Goal: Task Accomplishment & Management: Complete application form

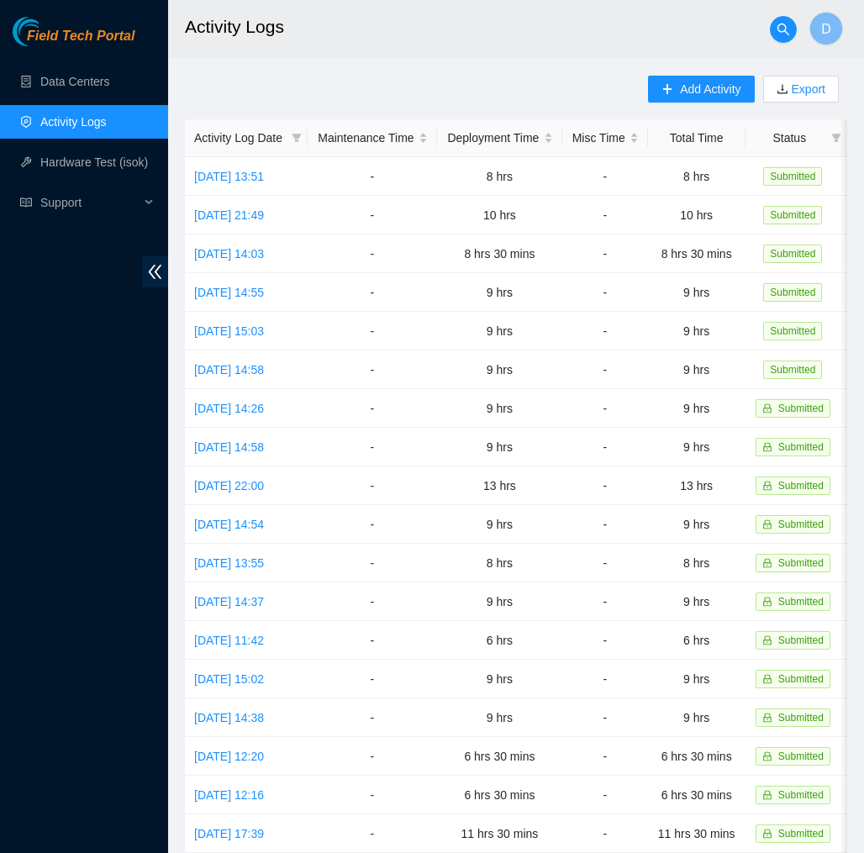
click at [135, 41] on span "Field Tech Portal" at bounding box center [81, 37] width 108 height 16
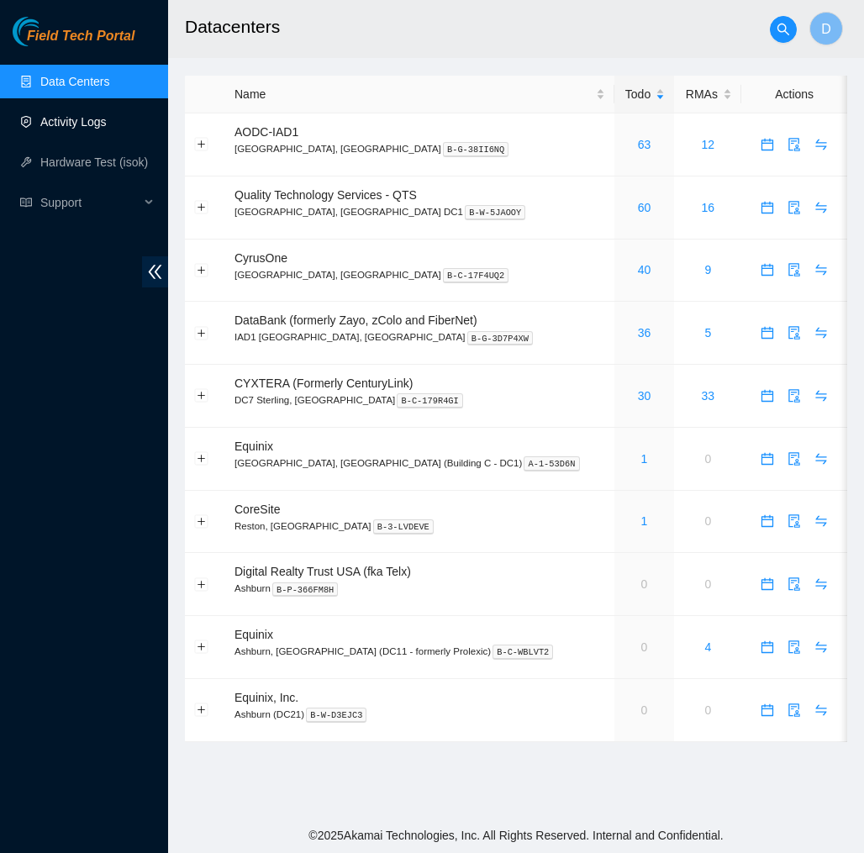
click at [77, 121] on link "Activity Logs" at bounding box center [73, 121] width 66 height 13
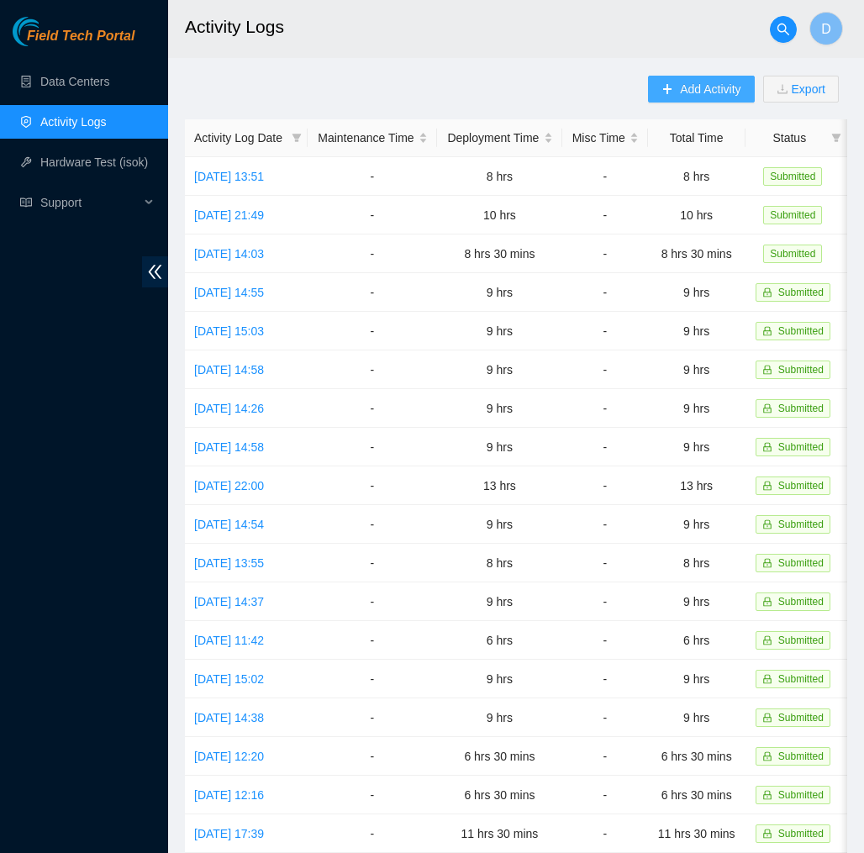
click at [662, 87] on icon "plus" at bounding box center [668, 89] width 12 height 12
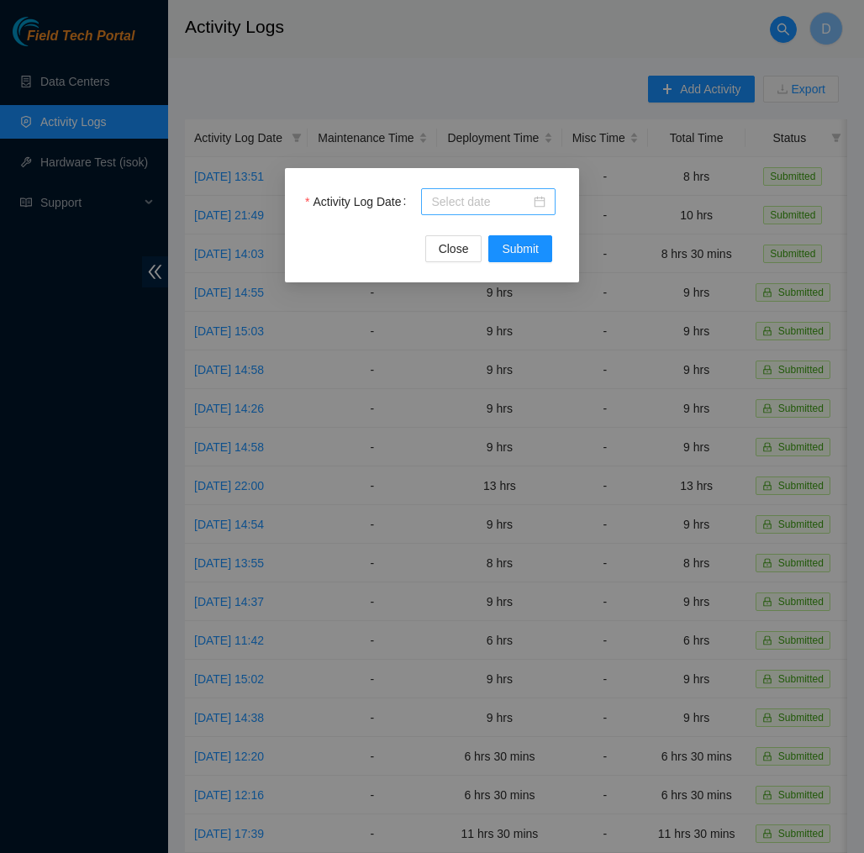
click at [543, 208] on div at bounding box center [488, 202] width 114 height 18
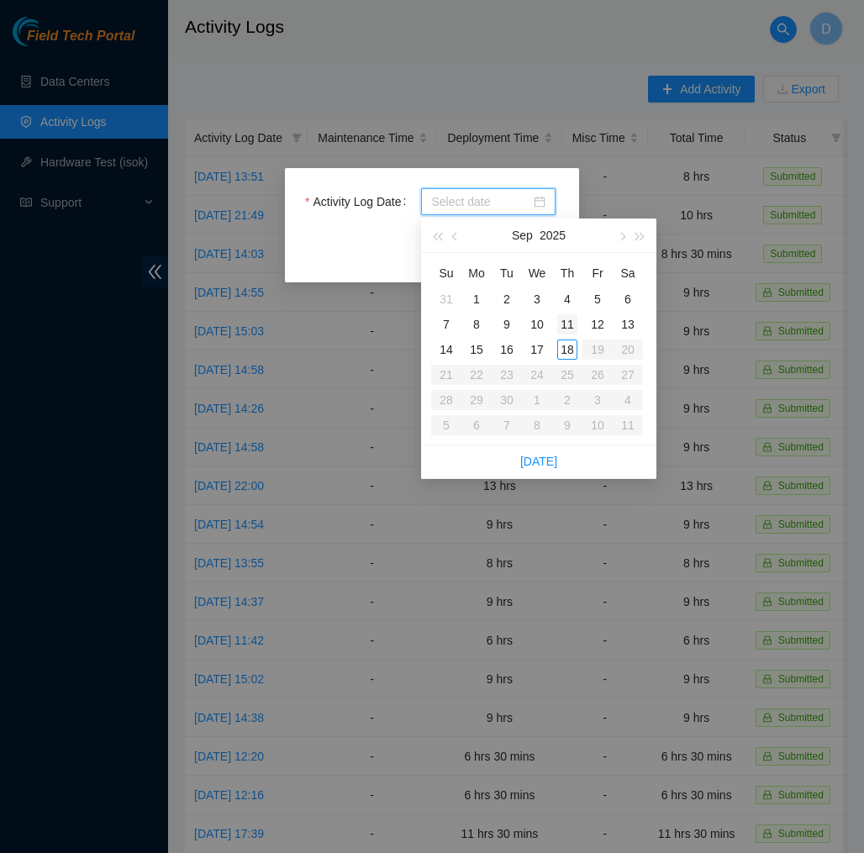
type input "2025-09-04"
type input "2025-09-11"
type input "2025-09-18"
click at [566, 351] on div "18" at bounding box center [567, 350] width 20 height 20
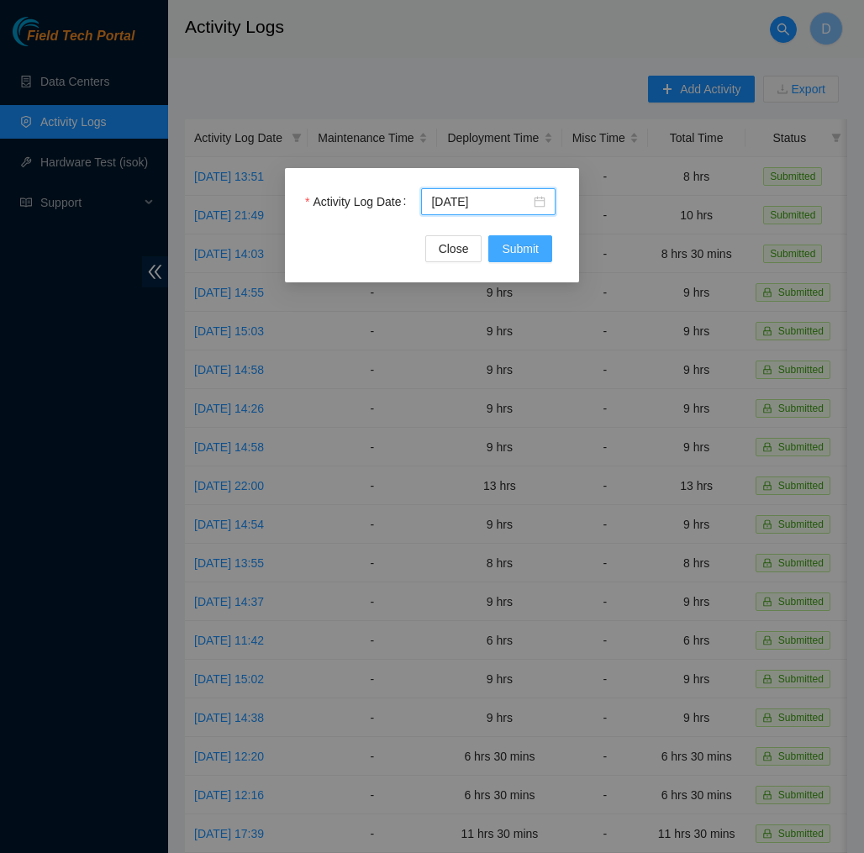
click at [517, 248] on span "Submit" at bounding box center [520, 249] width 37 height 18
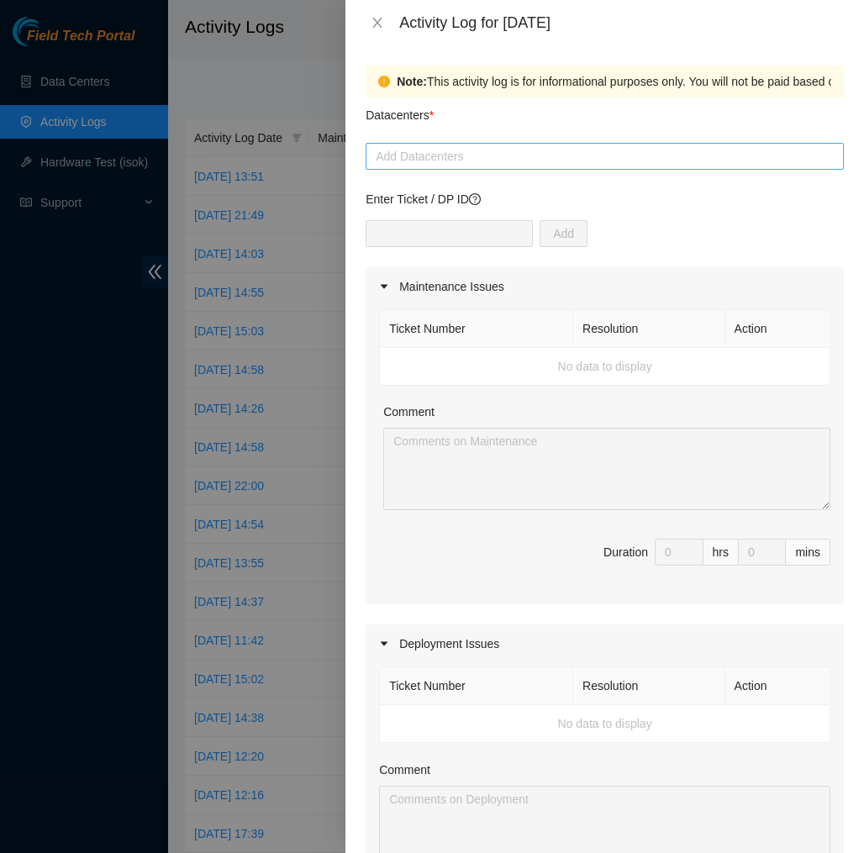
click at [529, 162] on div at bounding box center [605, 156] width 470 height 20
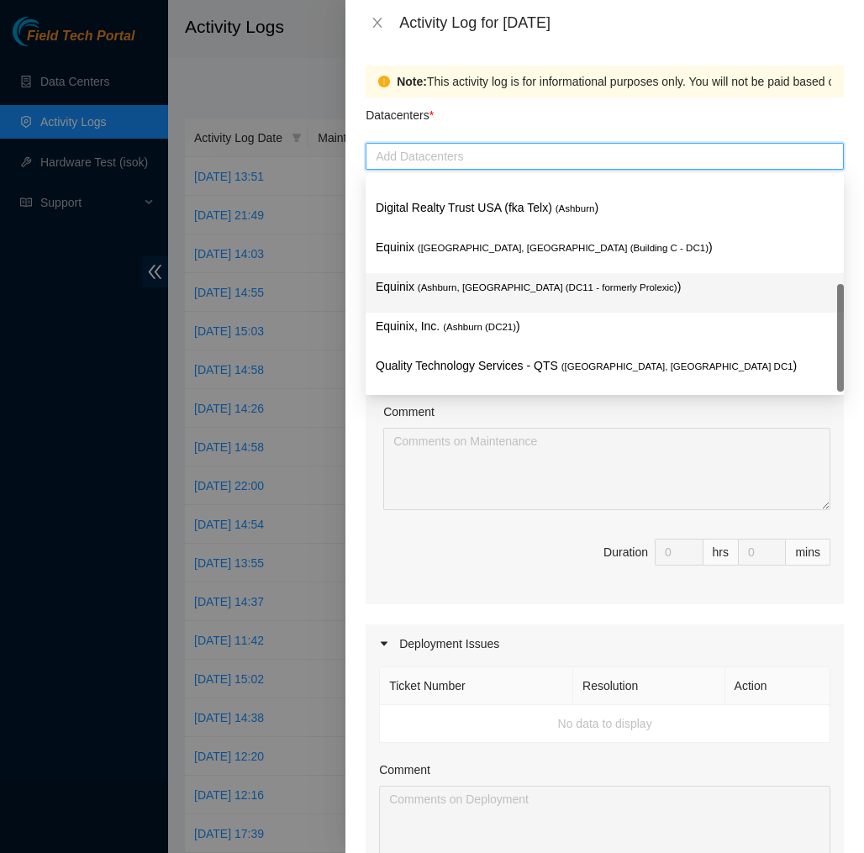
scroll to position [180, 0]
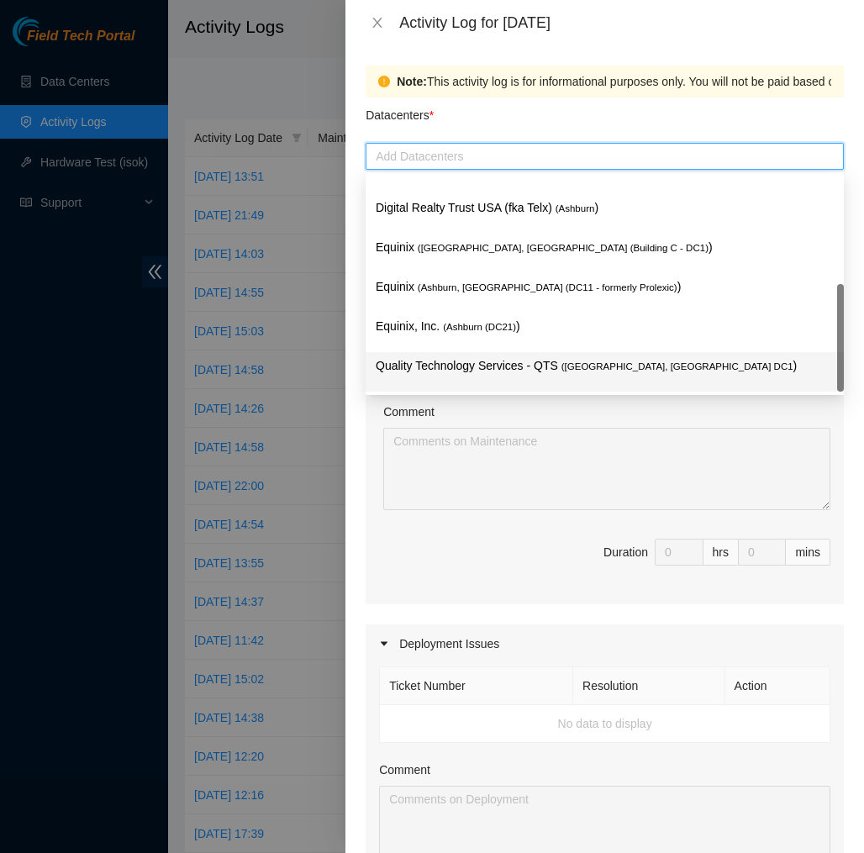
click at [509, 359] on p "Quality Technology Services - QTS ( Ashburn, VA DC1 )" at bounding box center [605, 365] width 458 height 19
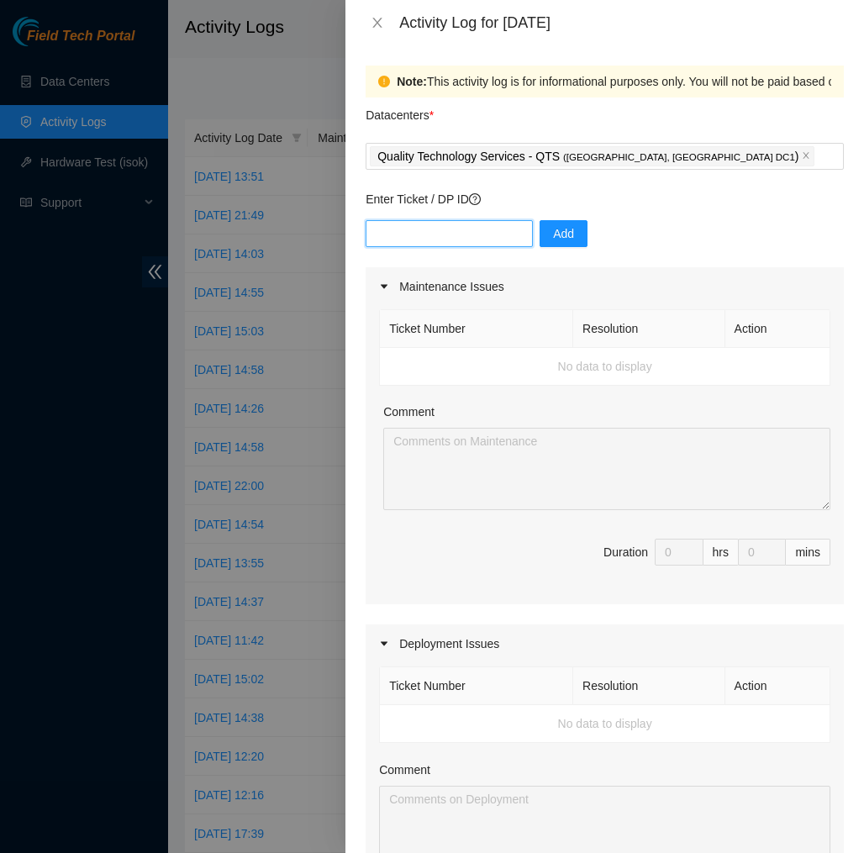
click at [488, 228] on input "text" at bounding box center [449, 233] width 167 height 27
type input "dp83140"
click at [570, 244] on button "Add" at bounding box center [564, 233] width 48 height 27
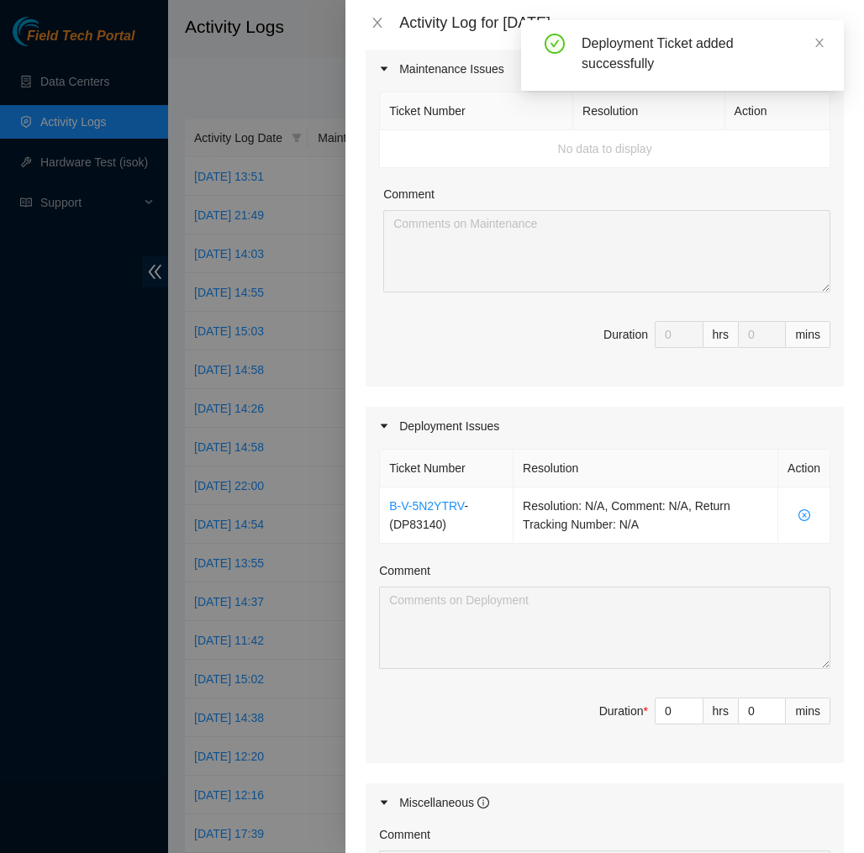
scroll to position [230, 0]
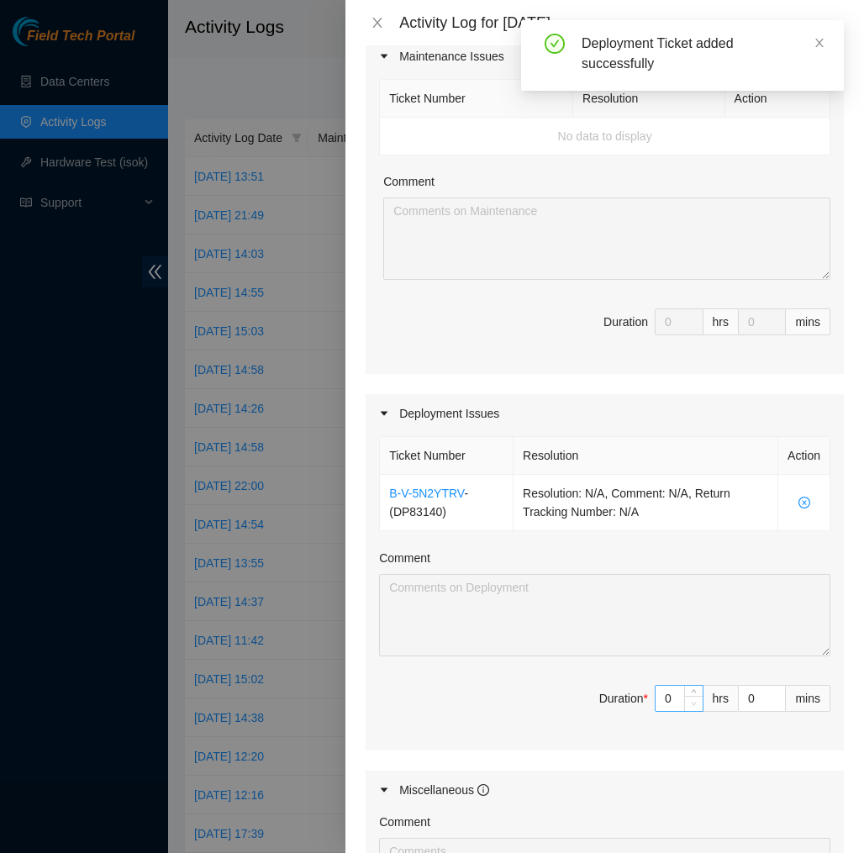
click at [698, 697] on span "Decrease Value" at bounding box center [693, 703] width 18 height 15
type input "1"
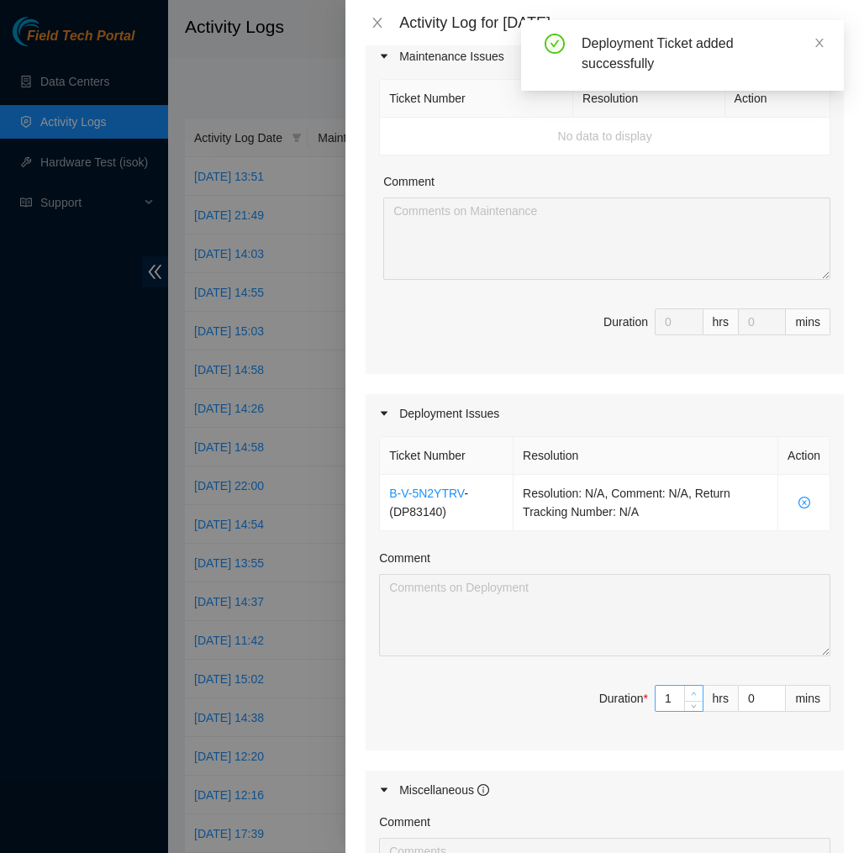
click at [698, 694] on span "up" at bounding box center [694, 694] width 10 height 10
type input "2"
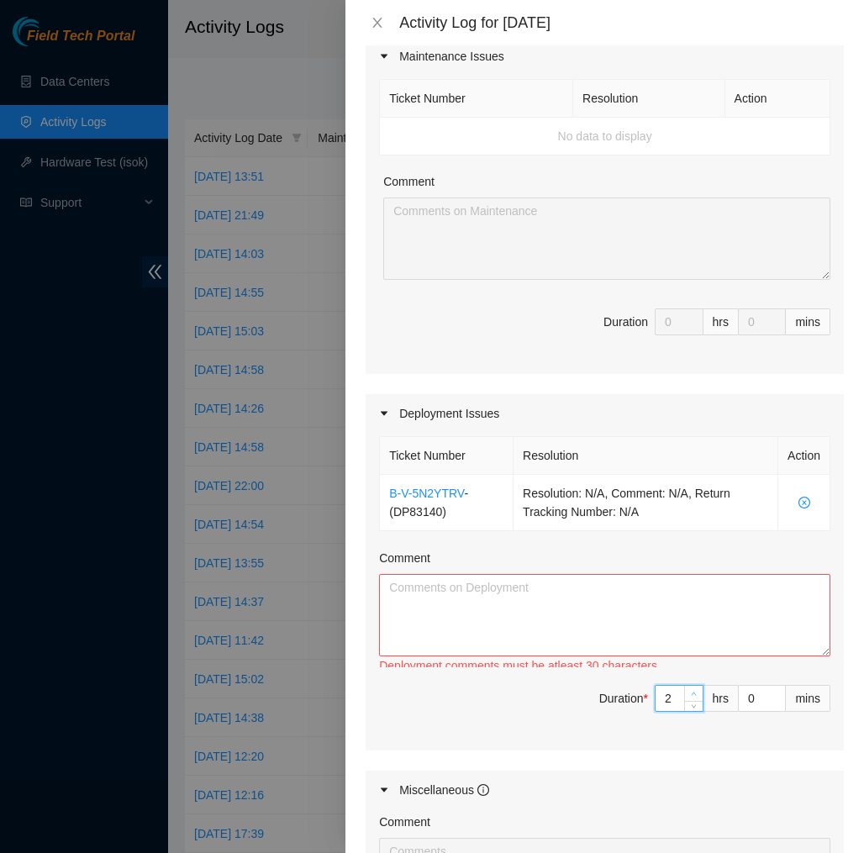
click at [698, 694] on span "up" at bounding box center [694, 694] width 10 height 10
type input "3"
click at [698, 694] on span "up" at bounding box center [694, 694] width 10 height 10
type input "4"
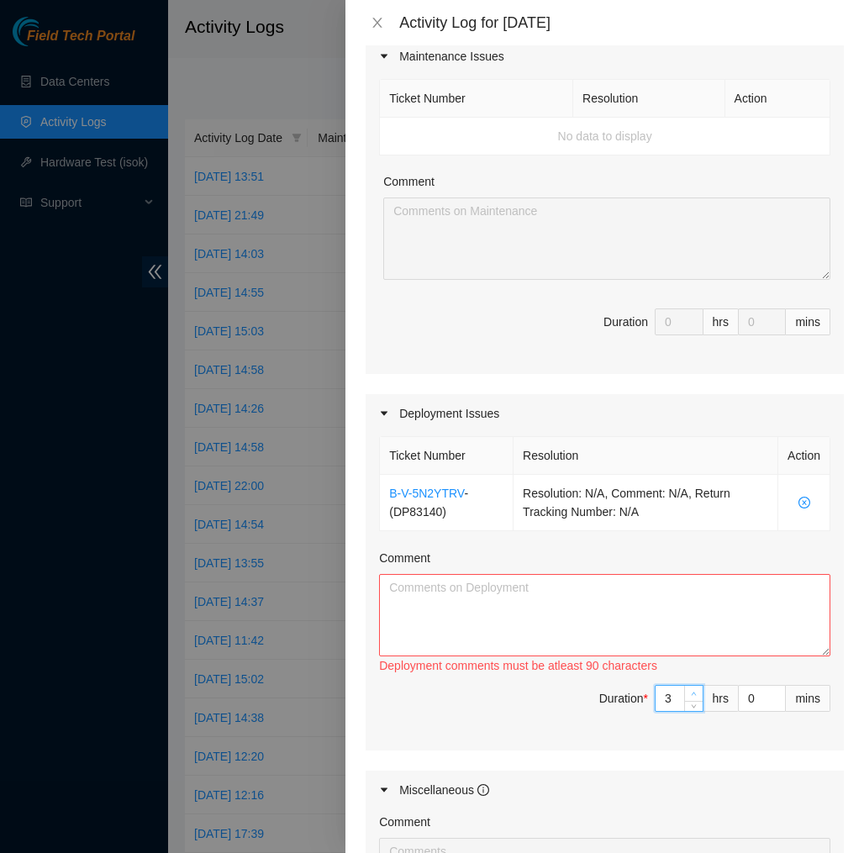
type input "4"
click at [698, 694] on span "up" at bounding box center [694, 694] width 10 height 10
type input "5"
click at [698, 694] on span "up" at bounding box center [694, 694] width 10 height 10
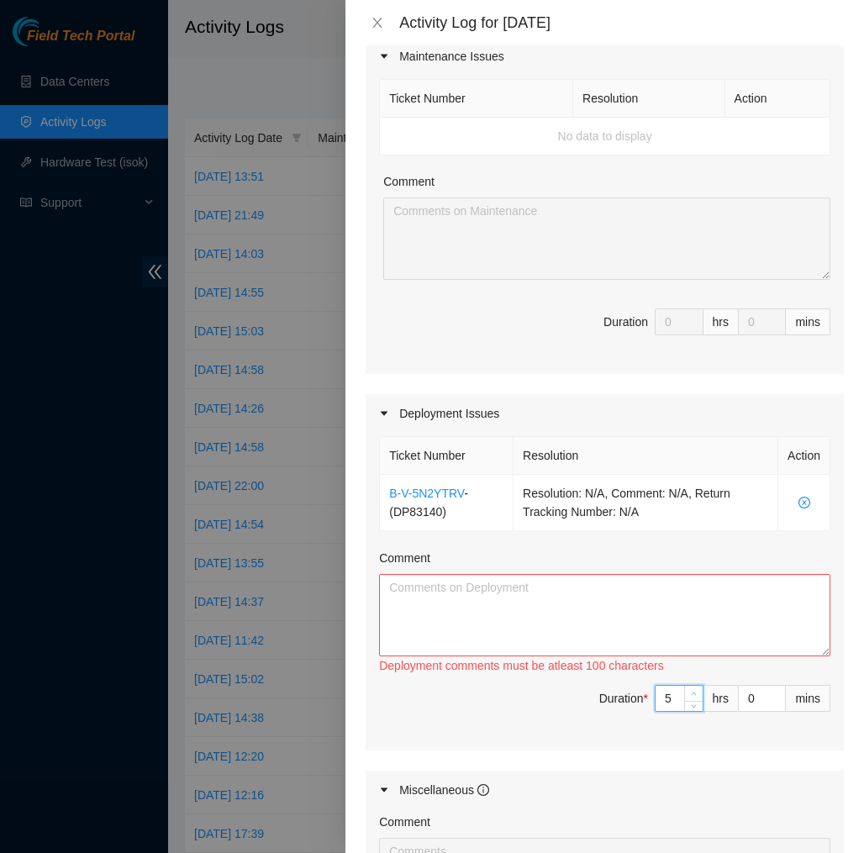
type input "6"
click at [698, 694] on span "up" at bounding box center [694, 694] width 10 height 10
type input "7"
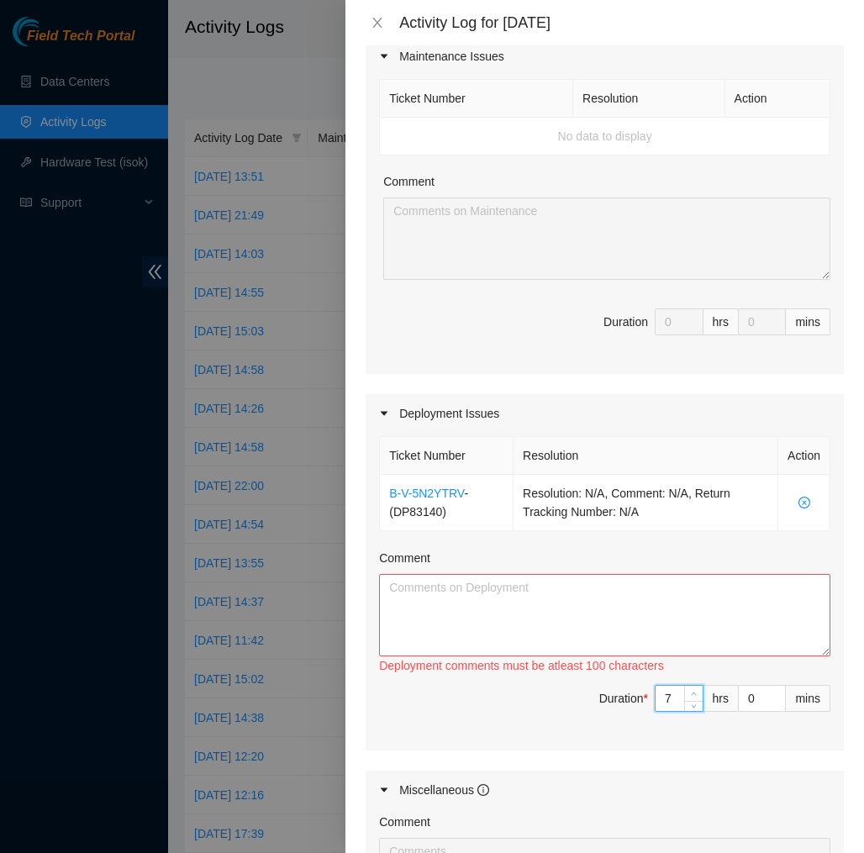
click at [698, 694] on span "up" at bounding box center [694, 694] width 10 height 10
type input "8"
click at [698, 694] on span "up" at bounding box center [694, 694] width 10 height 10
type input "9"
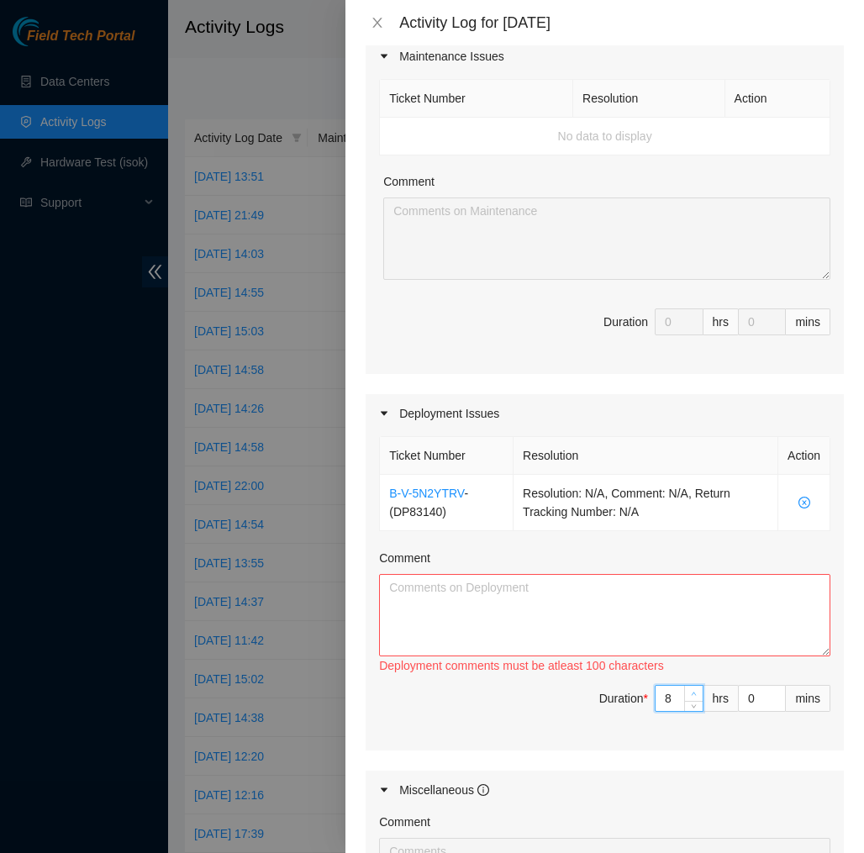
type input "9"
click at [698, 694] on span "up" at bounding box center [694, 694] width 10 height 10
type input "10"
click at [698, 694] on span "up" at bounding box center [694, 694] width 10 height 10
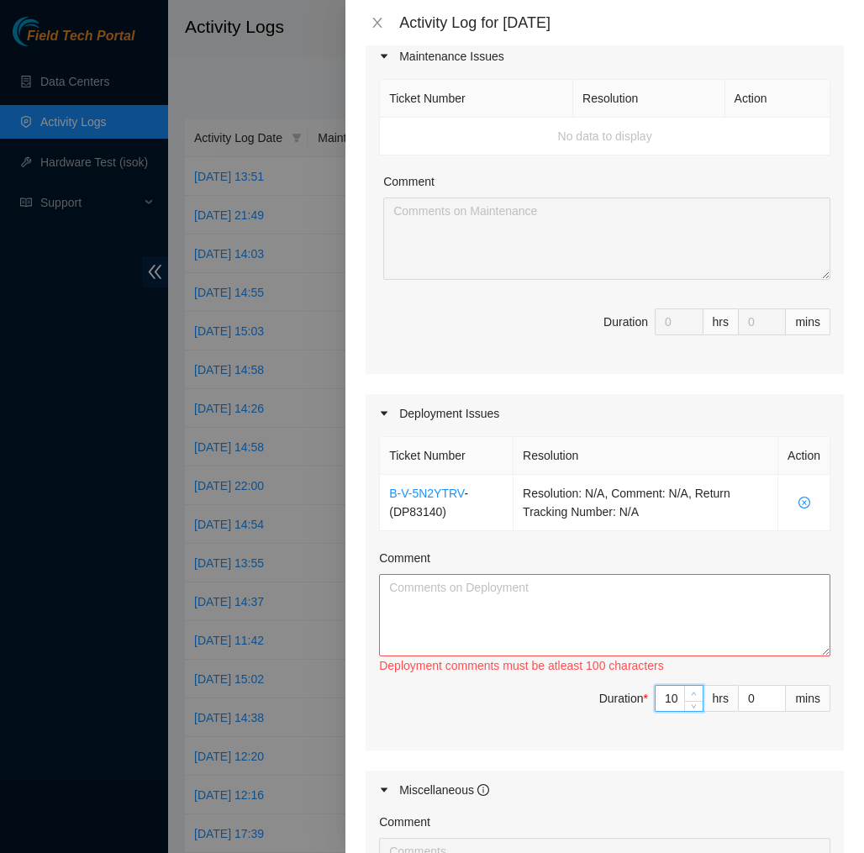
type input "11"
click at [698, 694] on span "up" at bounding box center [694, 694] width 10 height 10
click at [775, 700] on span "down" at bounding box center [777, 704] width 10 height 10
type input "1"
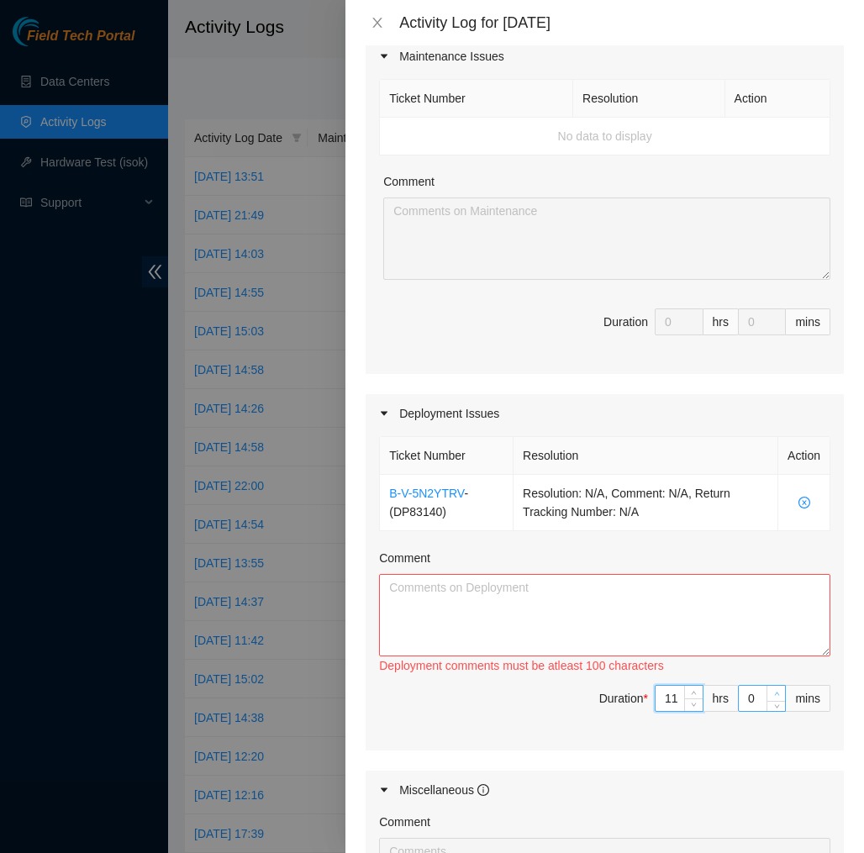
type input "1"
type input "2"
type input "3"
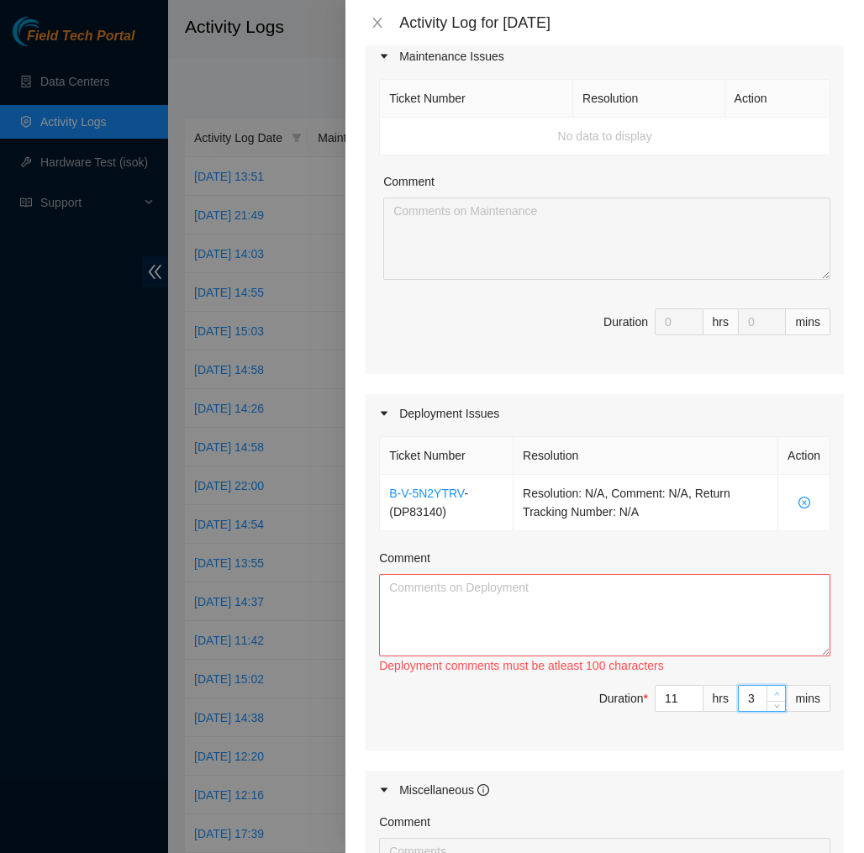
type input "4"
type input "5"
type input "6"
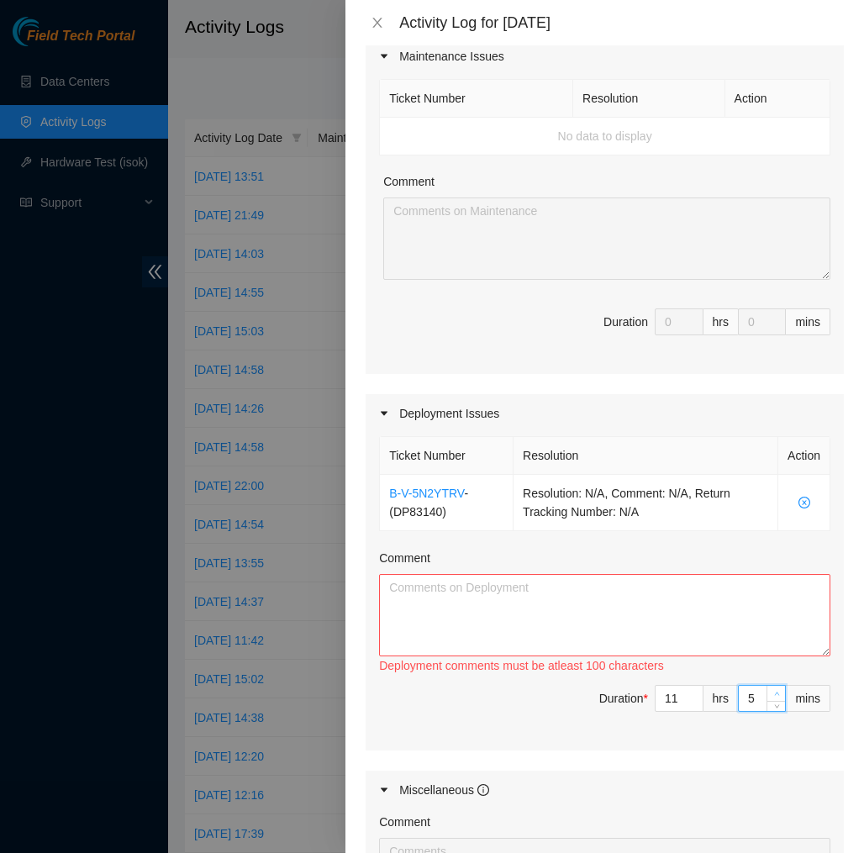
type input "6"
type input "7"
type input "8"
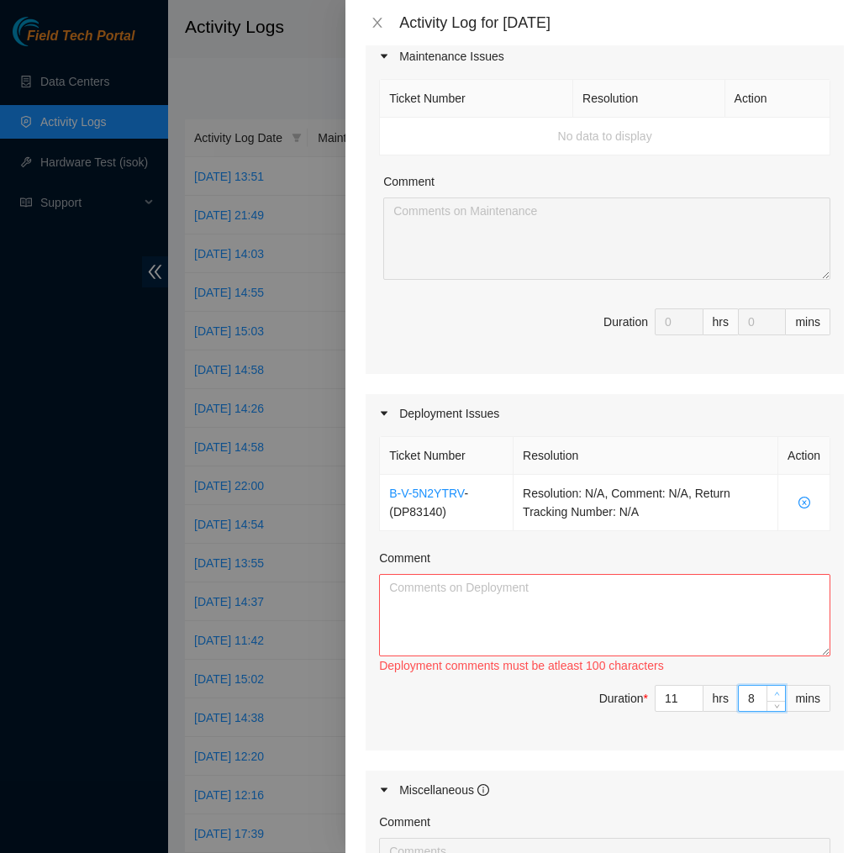
type input "9"
type input "10"
type input "11"
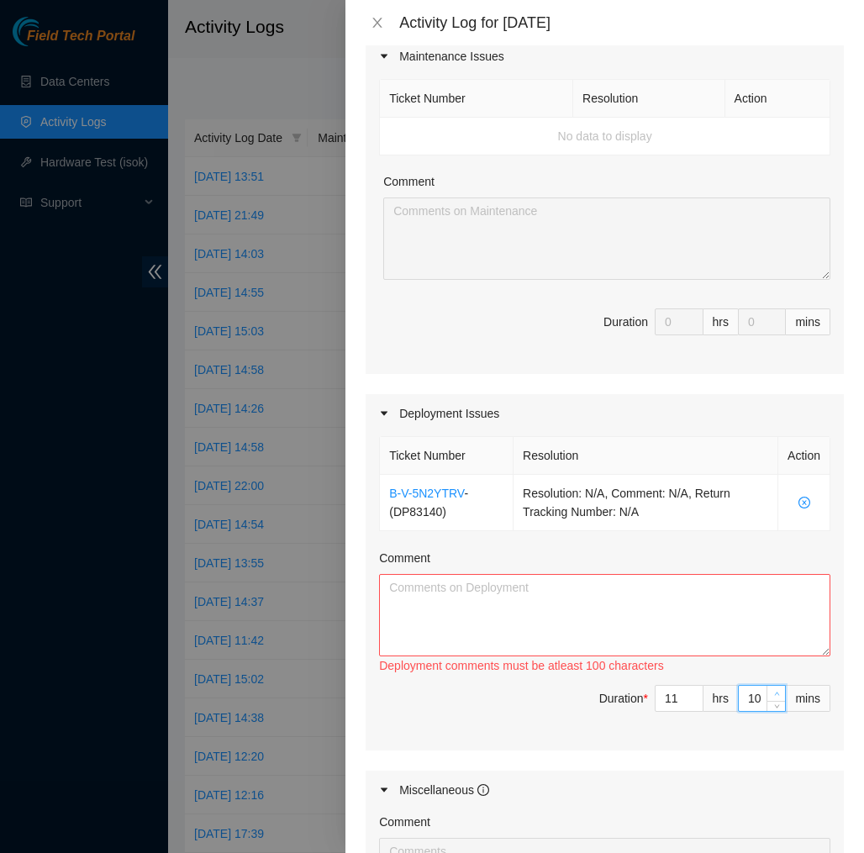
type input "11"
type input "12"
type input "13"
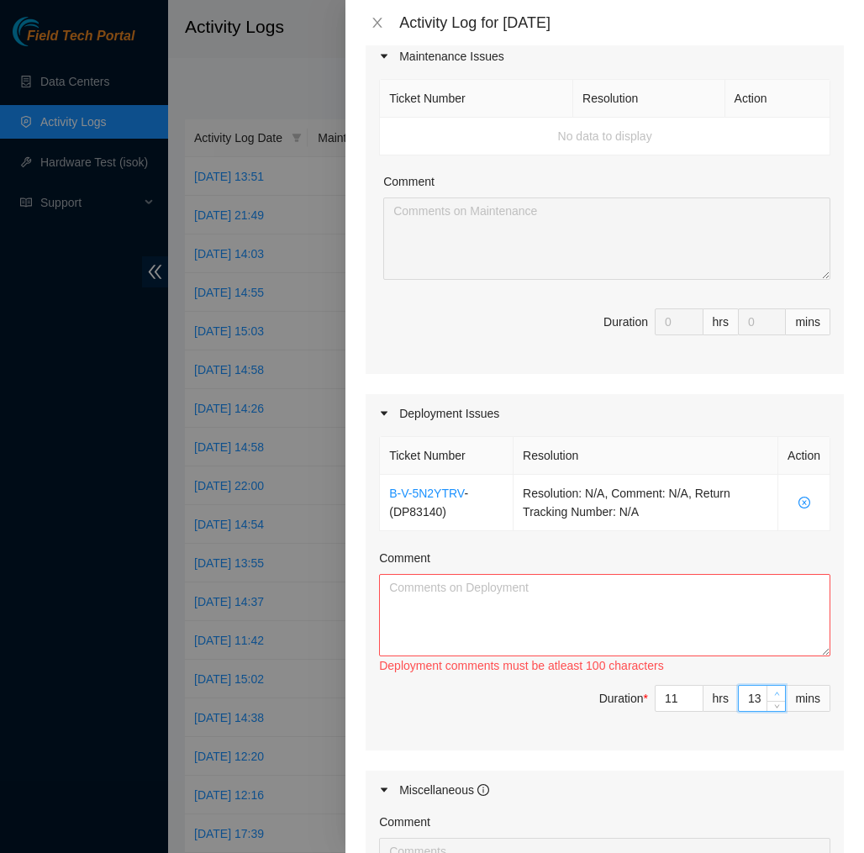
type input "14"
type input "15"
type input "16"
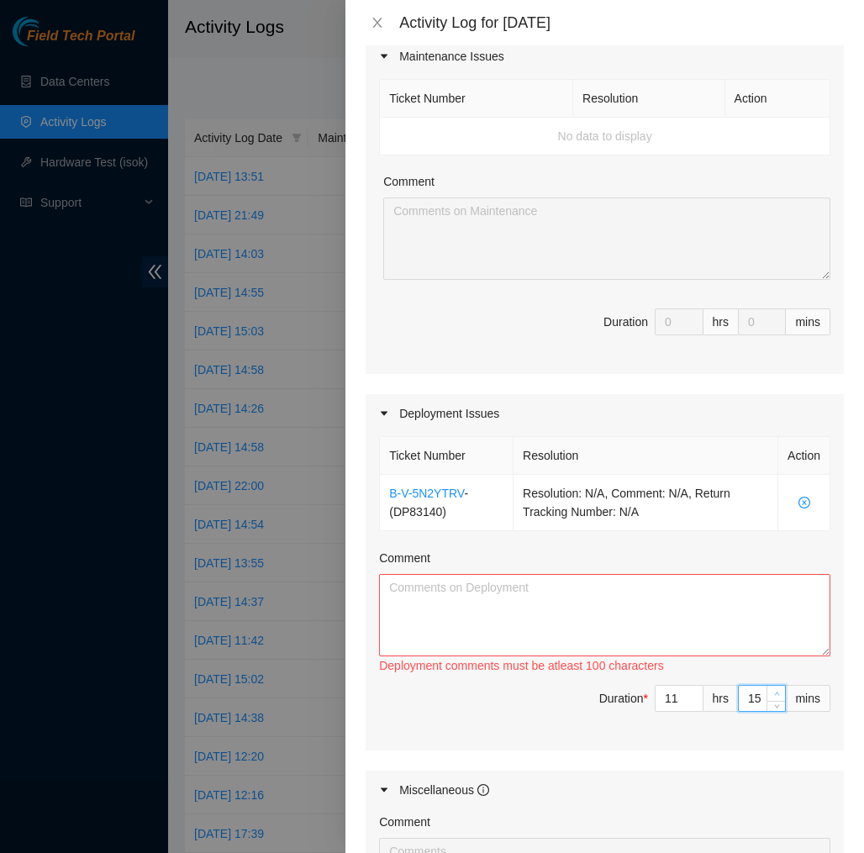
type input "16"
type input "17"
type input "18"
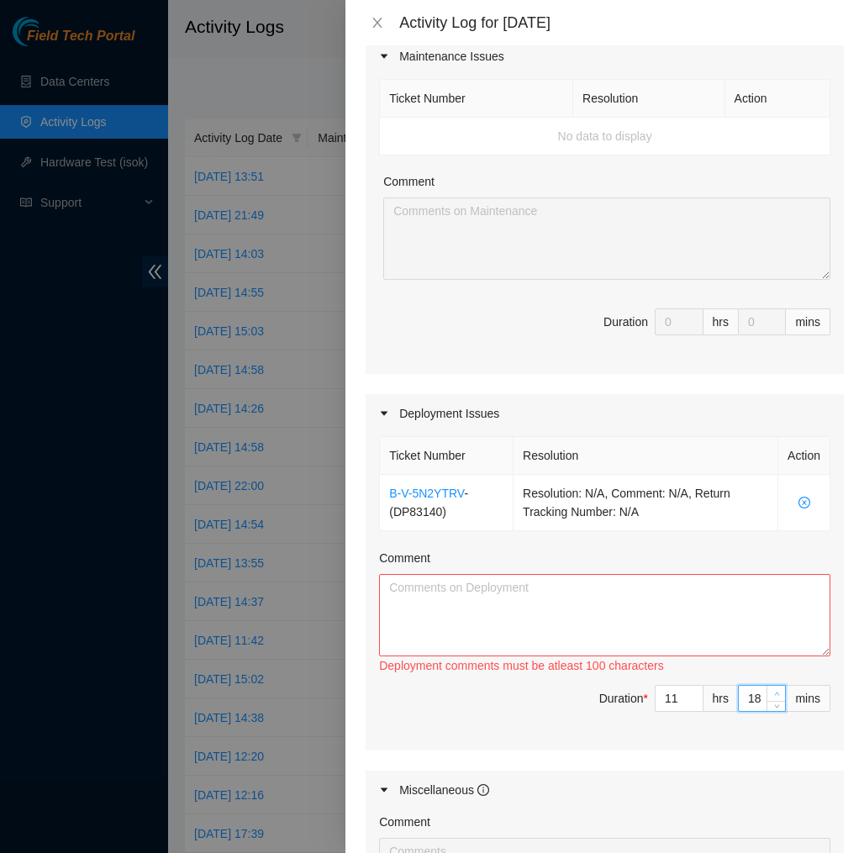
type input "19"
type input "20"
type input "21"
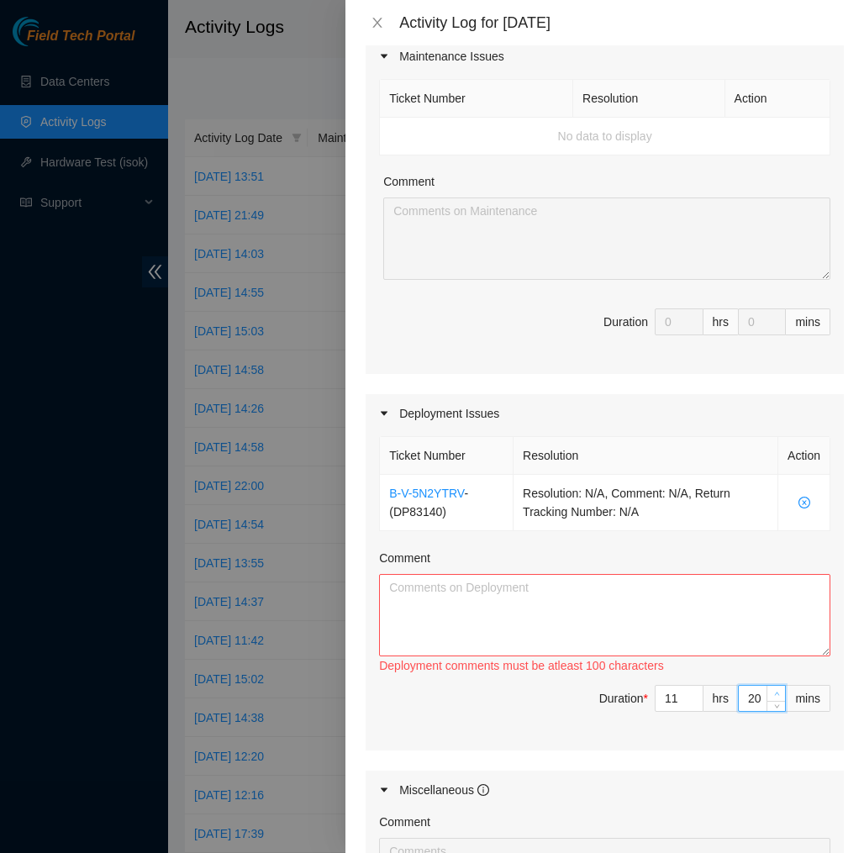
type input "21"
type input "22"
type input "23"
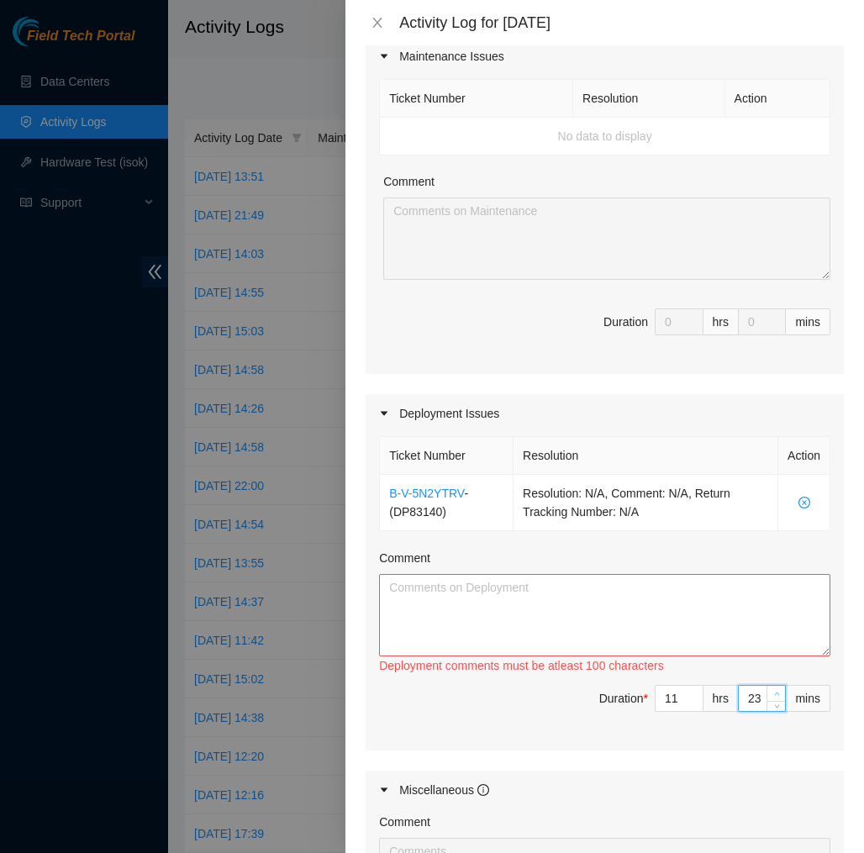
type input "24"
type input "25"
type input "26"
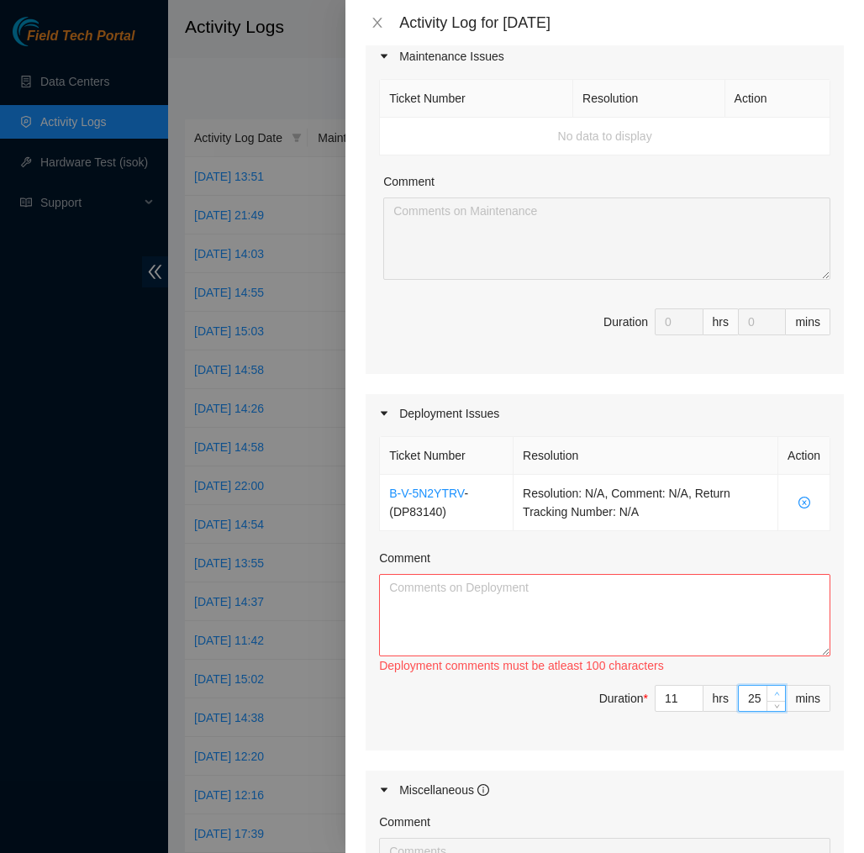
type input "26"
type input "27"
type input "28"
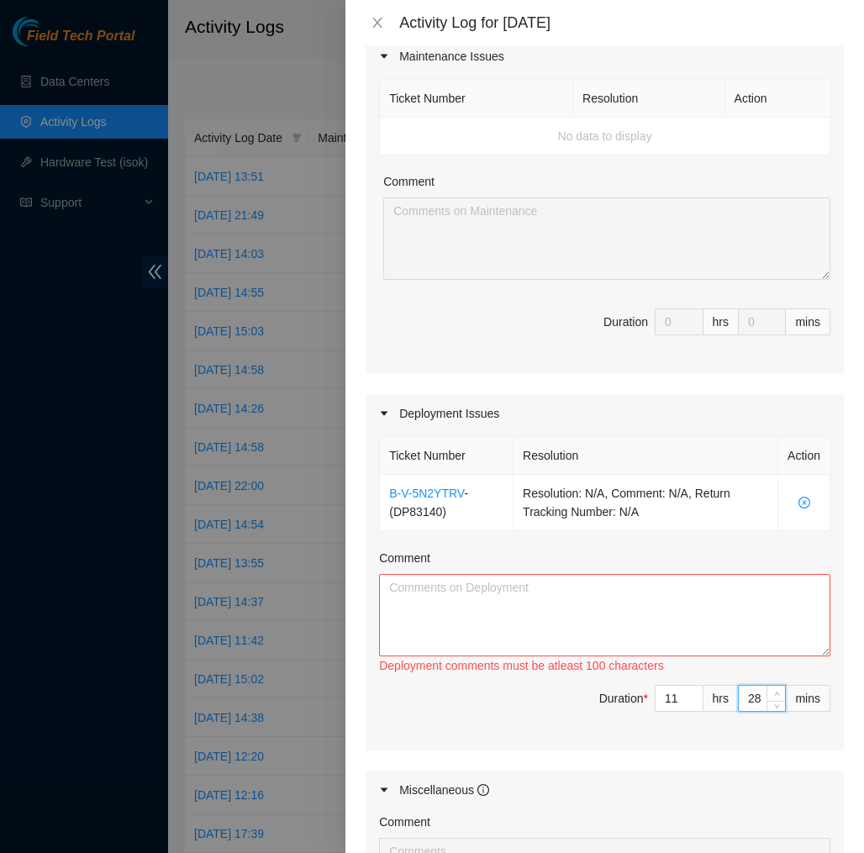
type input "29"
type input "30"
click at [779, 691] on span "up" at bounding box center [777, 694] width 10 height 10
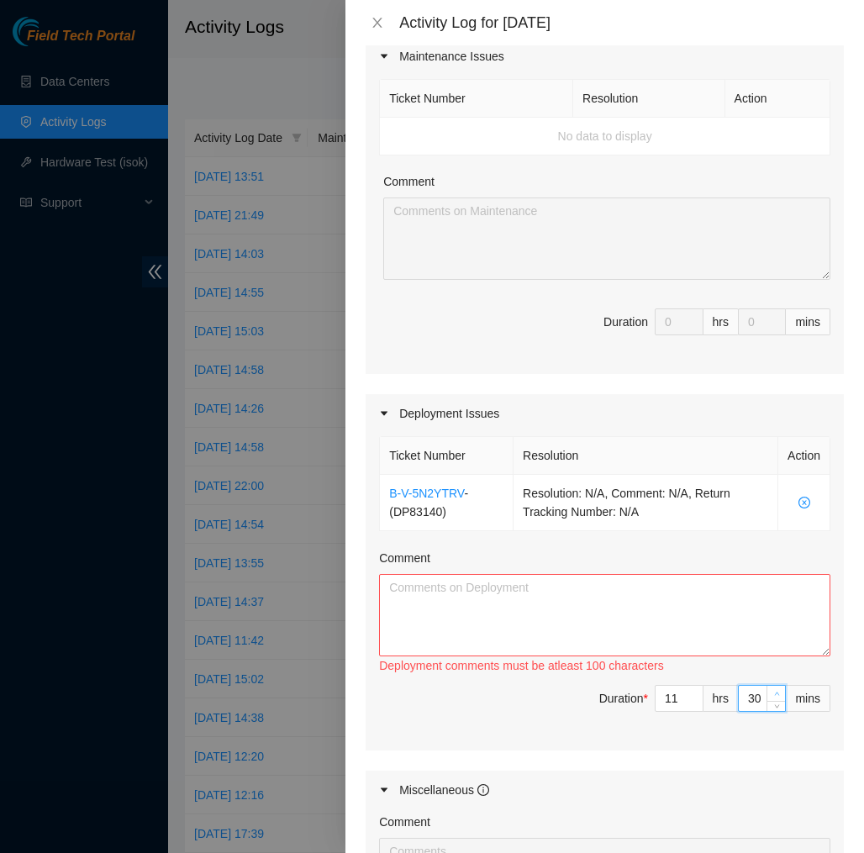
type input "31"
click at [779, 691] on span "up" at bounding box center [777, 694] width 10 height 10
type input "32"
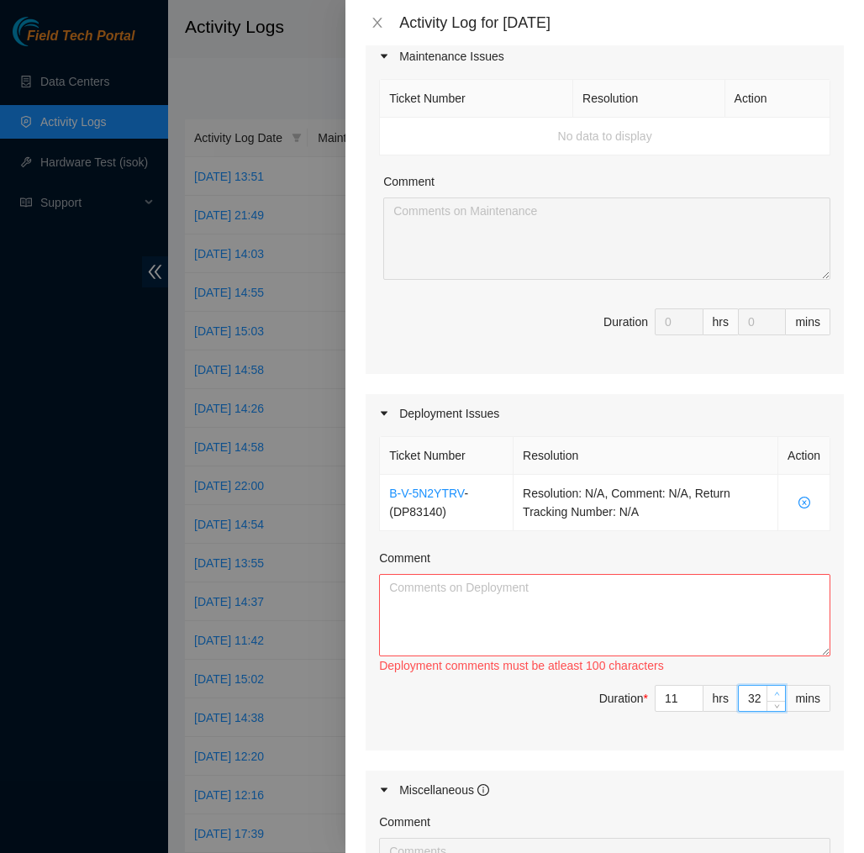
click at [777, 691] on icon "up" at bounding box center [777, 694] width 6 height 6
type input "33"
click at [777, 691] on icon "up" at bounding box center [777, 694] width 6 height 6
type input "34"
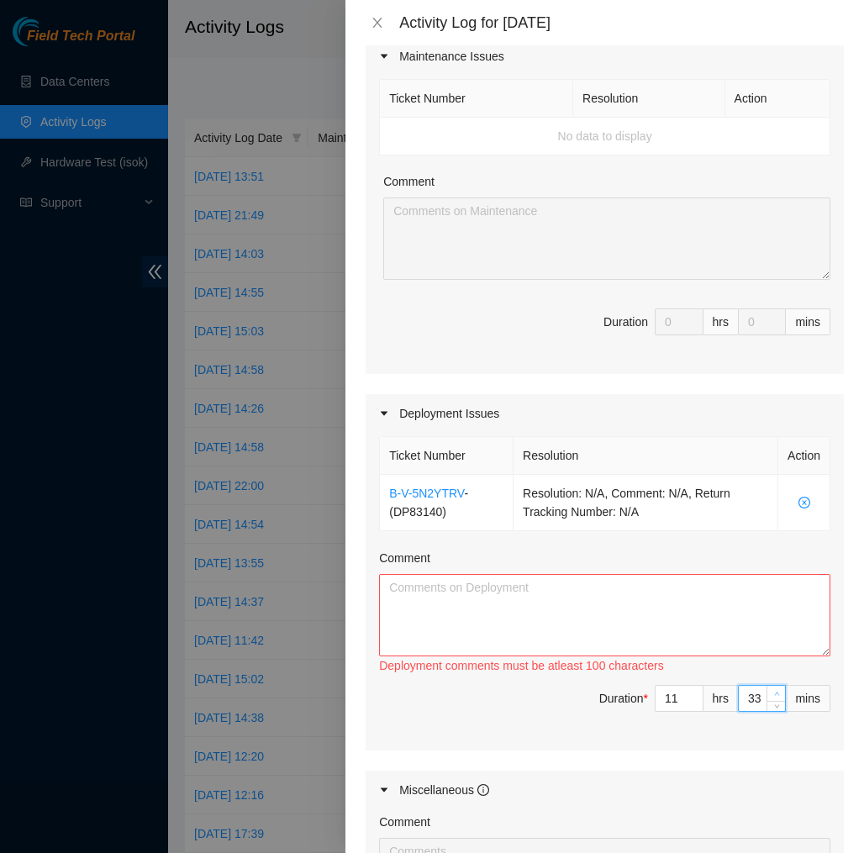
type input "34"
click at [777, 691] on icon "up" at bounding box center [777, 694] width 6 height 6
type input "35"
click at [777, 691] on icon "up" at bounding box center [777, 694] width 6 height 6
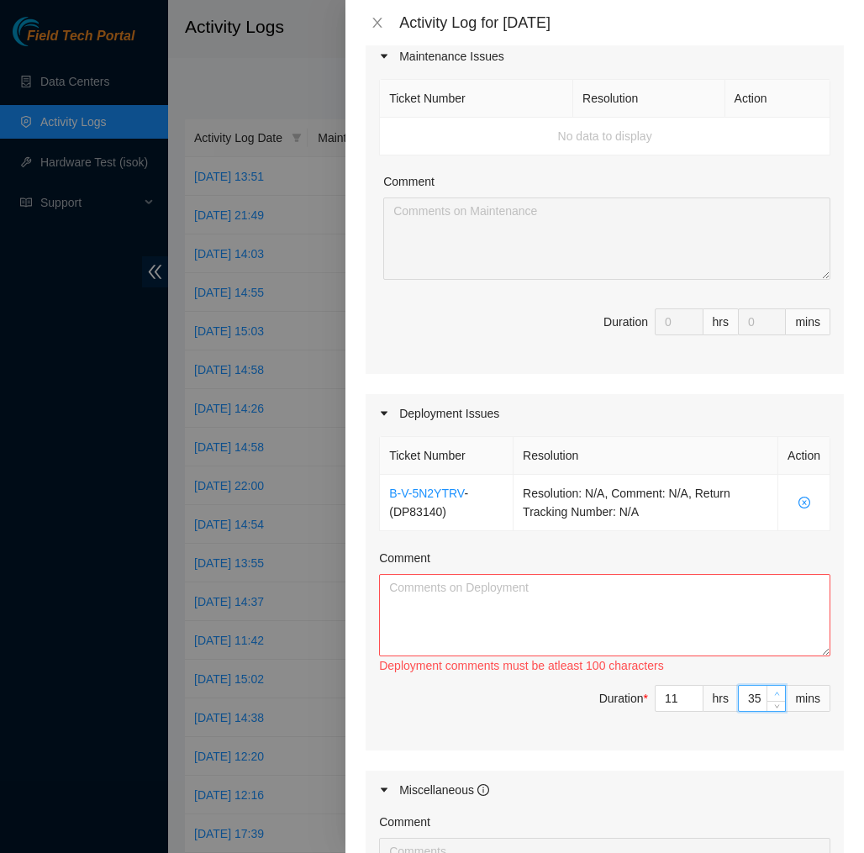
type input "36"
click at [777, 691] on icon "up" at bounding box center [777, 694] width 6 height 6
type input "37"
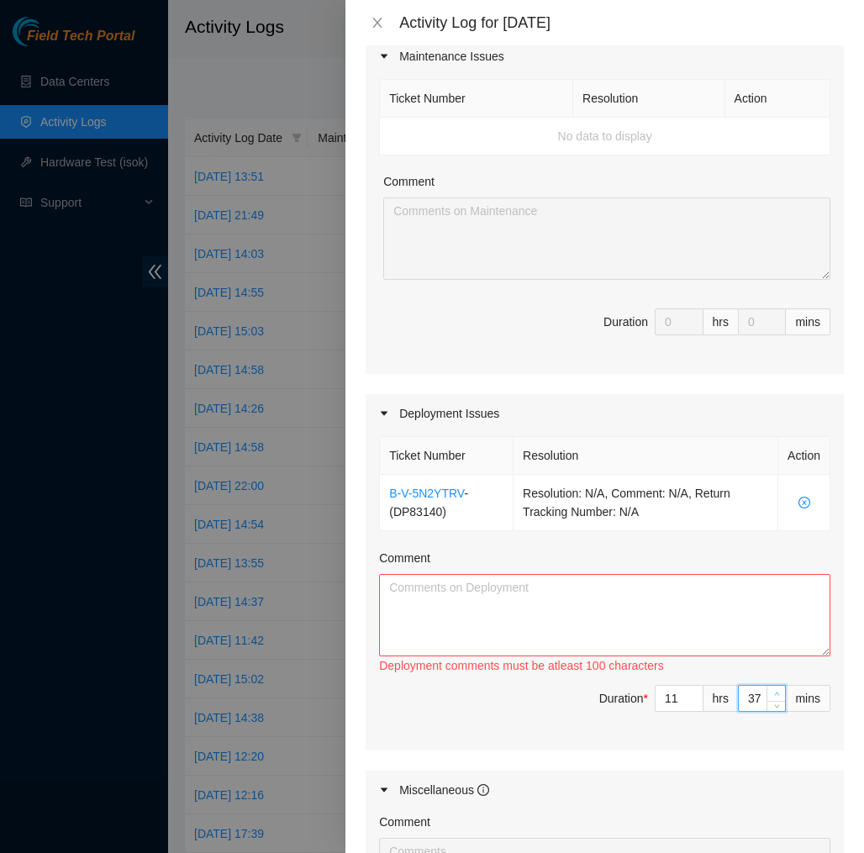
click at [777, 691] on icon "up" at bounding box center [777, 694] width 6 height 6
type input "38"
click at [777, 691] on icon "up" at bounding box center [777, 694] width 6 height 6
type input "39"
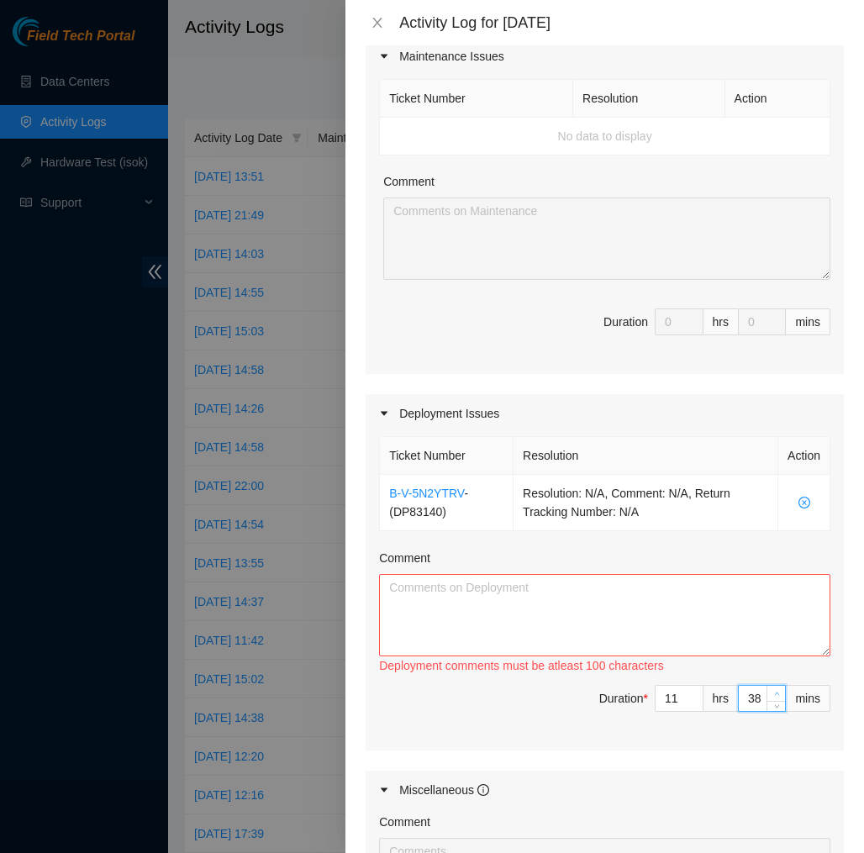
type input "39"
click at [777, 691] on icon "up" at bounding box center [777, 694] width 6 height 6
type input "40"
click at [777, 691] on icon "up" at bounding box center [777, 694] width 6 height 6
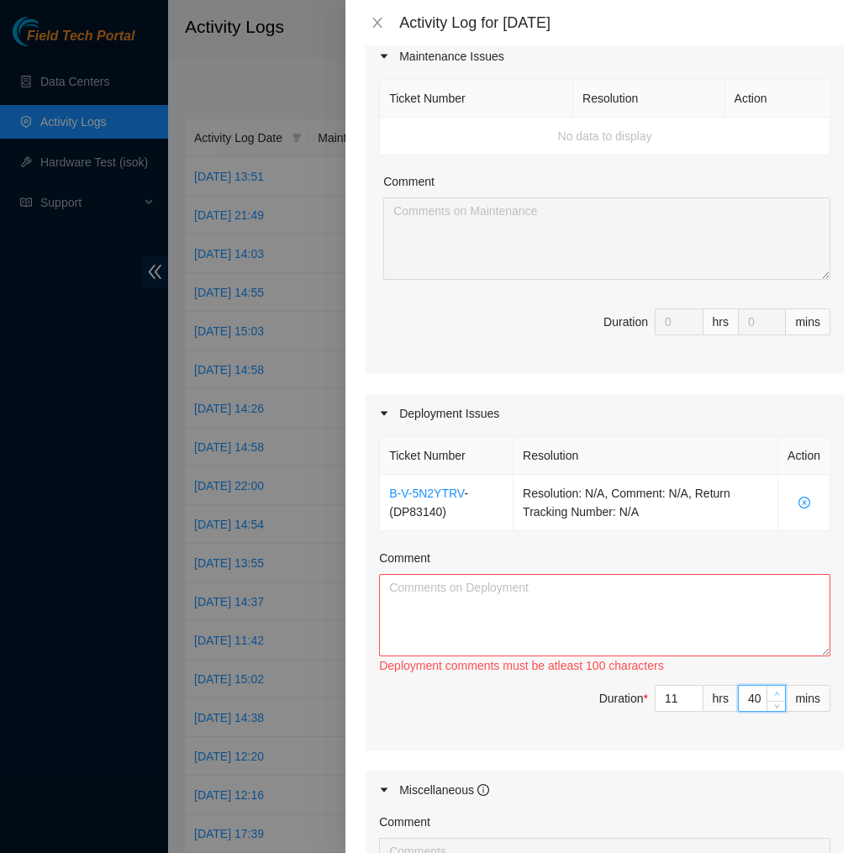
type input "41"
click at [777, 691] on icon "up" at bounding box center [777, 694] width 6 height 6
type input "42"
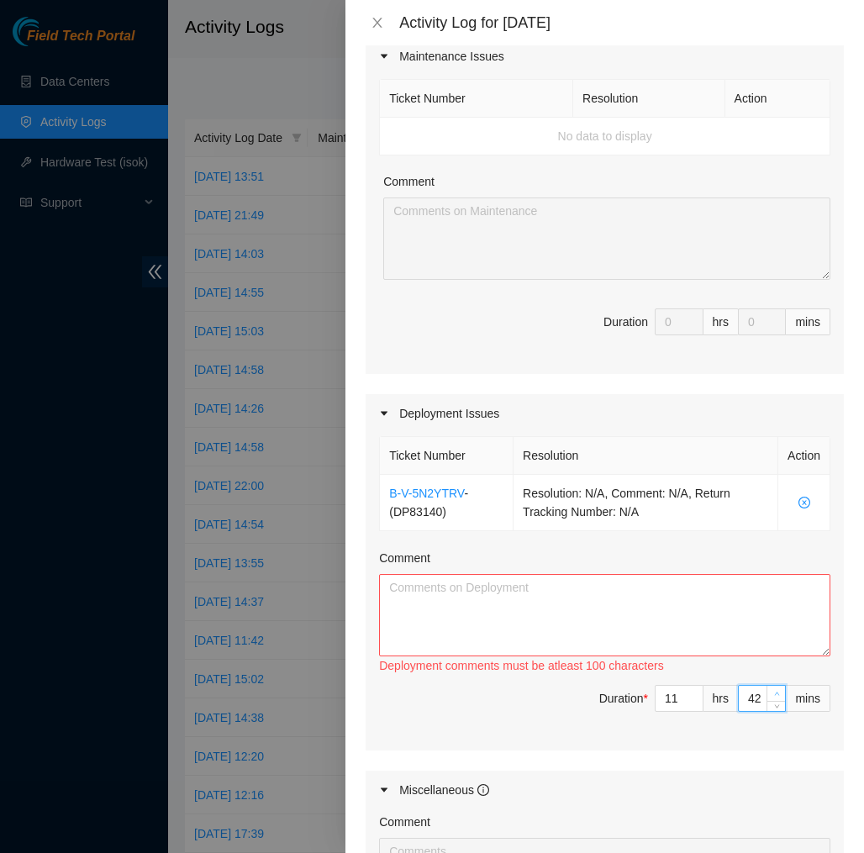
click at [777, 691] on icon "up" at bounding box center [777, 694] width 6 height 6
type input "43"
click at [777, 691] on icon "up" at bounding box center [777, 694] width 6 height 6
type input "44"
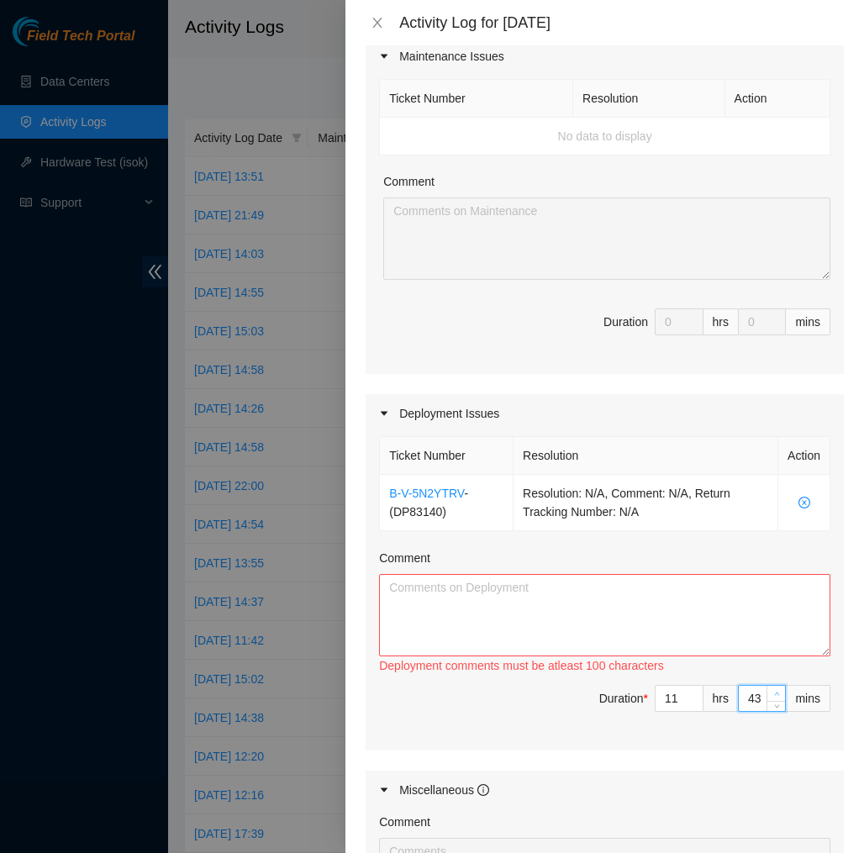
type input "44"
click at [777, 691] on icon "up" at bounding box center [777, 694] width 6 height 6
type input "45"
click at [777, 691] on icon "up" at bounding box center [777, 694] width 6 height 6
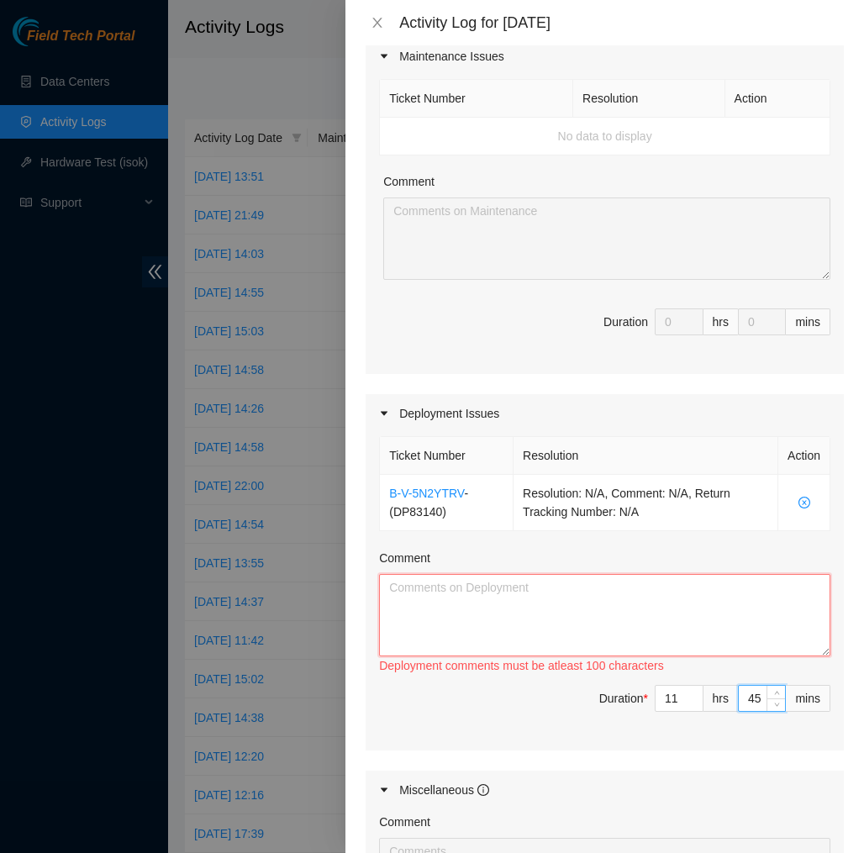
click at [786, 618] on textarea "Comment" at bounding box center [604, 615] width 451 height 82
paste textarea "EOD Report DP83140 Today I labeled all my Switches and Power cords on the RPDU …"
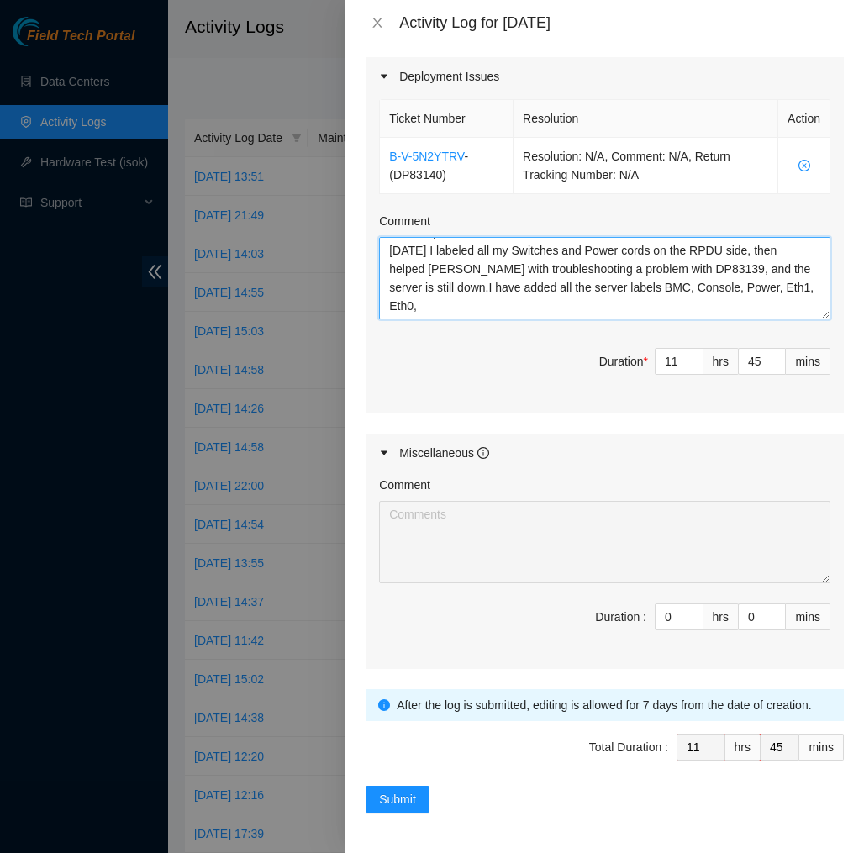
scroll to position [567, 0]
type textarea "EOD Report DP83140 Today I labeled all my Switches and Power cords on the RPDU …"
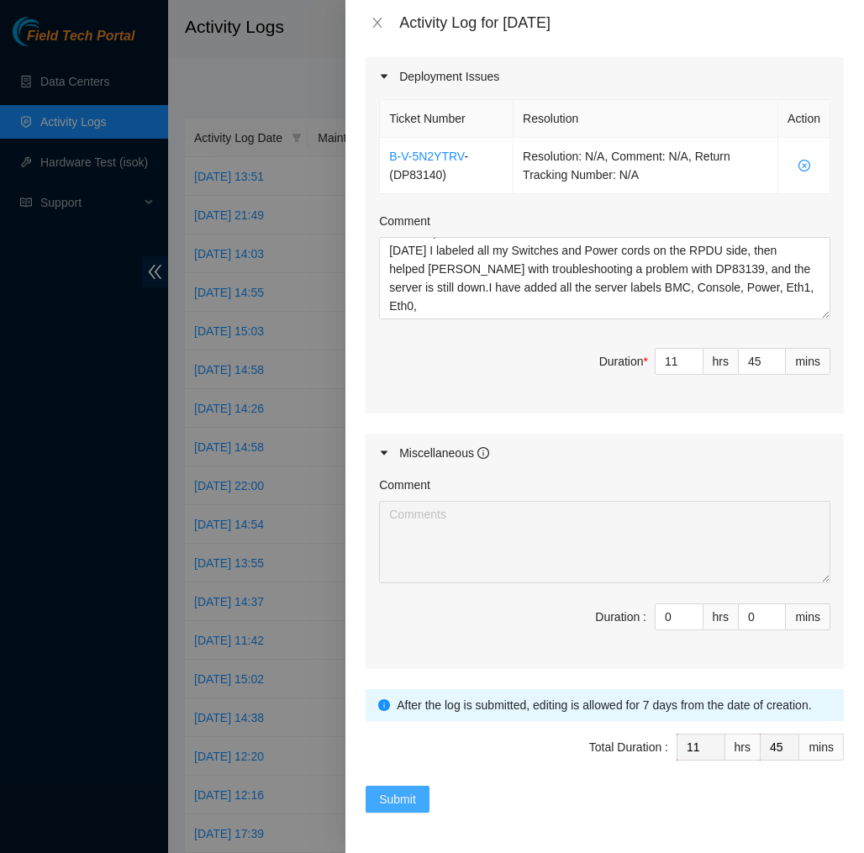
click at [401, 799] on span "Submit" at bounding box center [397, 799] width 37 height 18
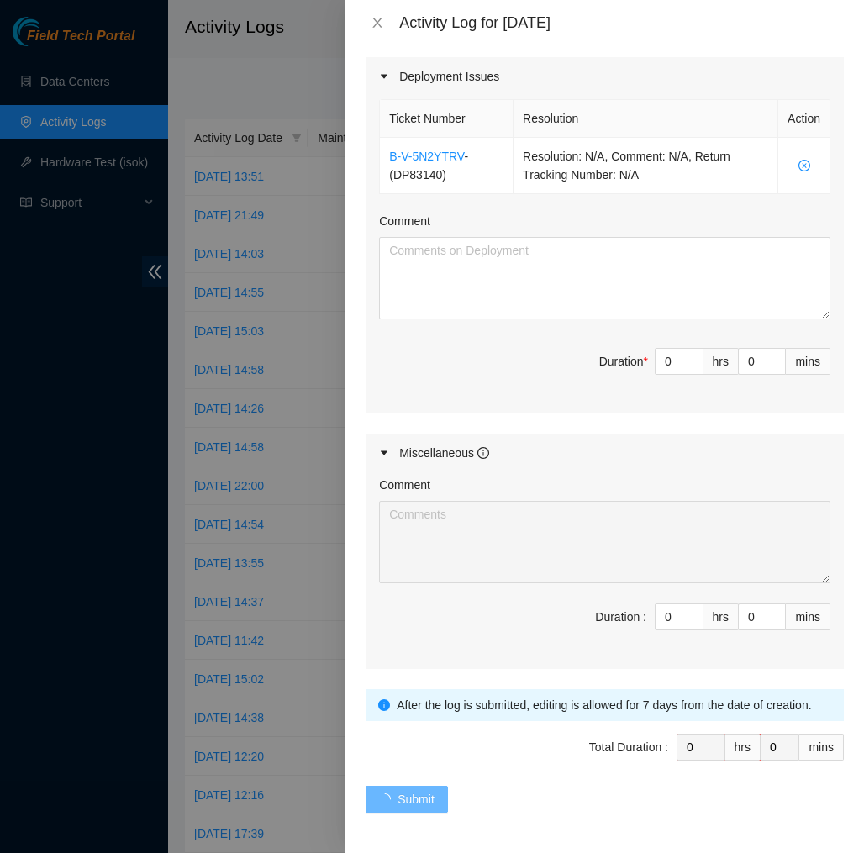
scroll to position [0, 0]
